Goal: Check status: Check status

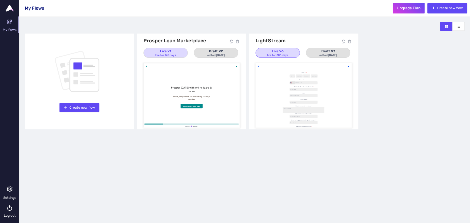
click at [267, 55] on div "live for 306 days" at bounding box center [277, 55] width 21 height 4
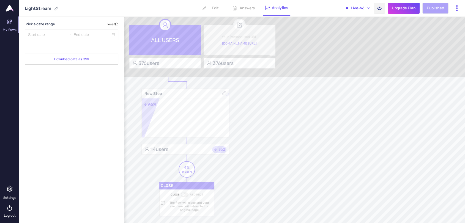
click at [245, 8] on p "Answers" at bounding box center [247, 8] width 15 height 5
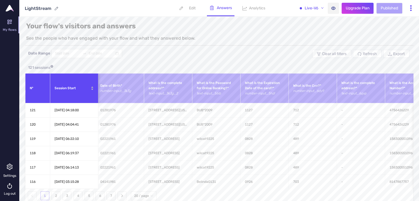
scroll to position [0, 477]
